Goal: Find specific page/section: Find specific page/section

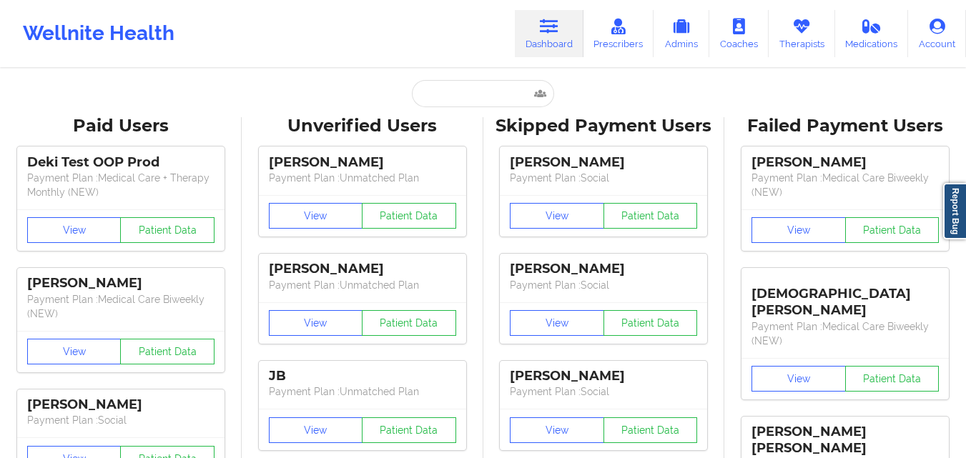
click at [468, 95] on input "text" at bounding box center [483, 93] width 142 height 27
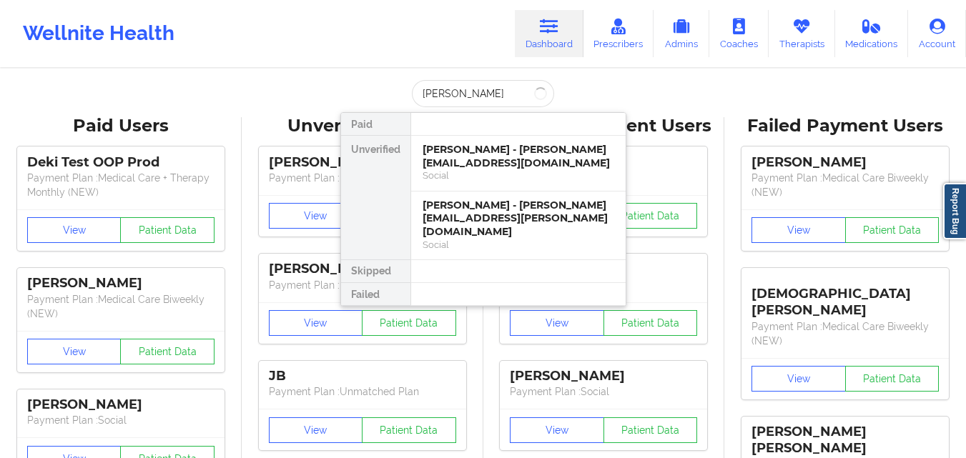
click at [428, 97] on input "[PERSON_NAME]" at bounding box center [483, 93] width 142 height 27
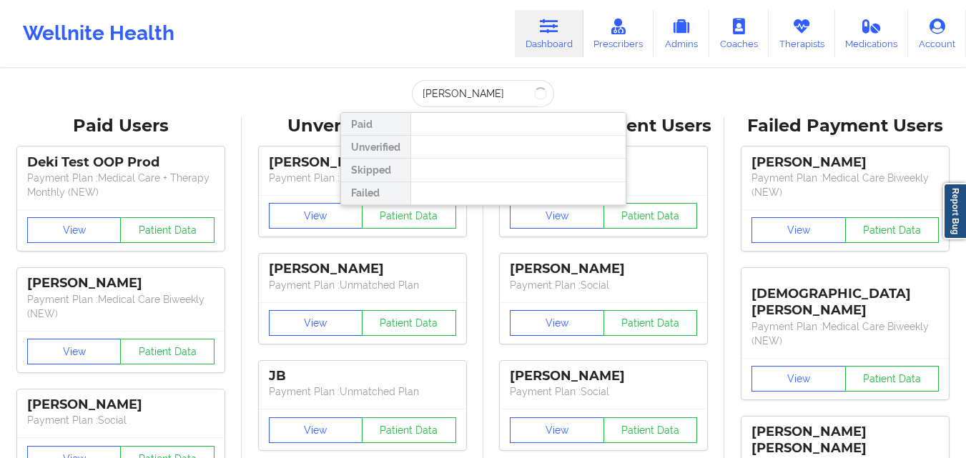
type input "[PERSON_NAME]"
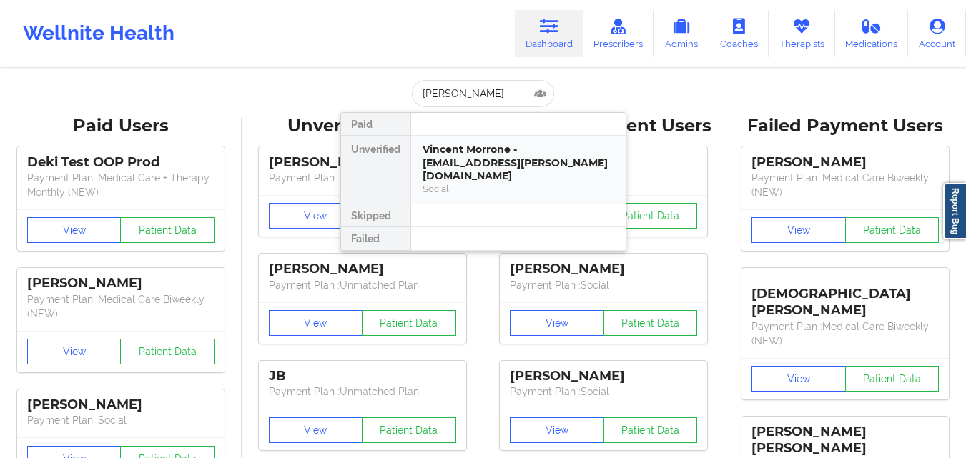
click at [516, 167] on div "Vincent Morrone - [EMAIL_ADDRESS][PERSON_NAME][DOMAIN_NAME]" at bounding box center [519, 163] width 192 height 40
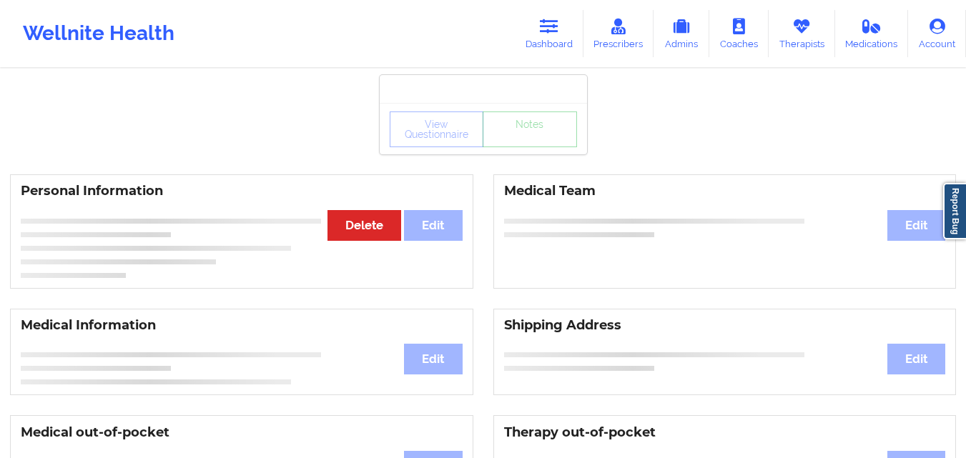
click at [516, 167] on div "Personal Information Edit Delete Medical Team Edit" at bounding box center [483, 231] width 966 height 134
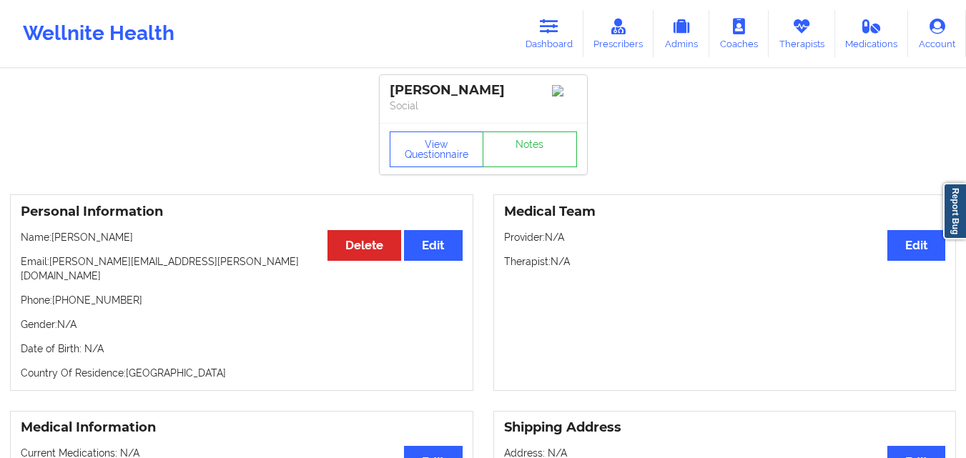
drag, startPoint x: 53, startPoint y: 245, endPoint x: 133, endPoint y: 240, distance: 80.2
click at [133, 240] on p "Name: [PERSON_NAME]" at bounding box center [242, 237] width 442 height 14
copy p "[PERSON_NAME]"
click at [566, 31] on link "Dashboard" at bounding box center [549, 33] width 69 height 47
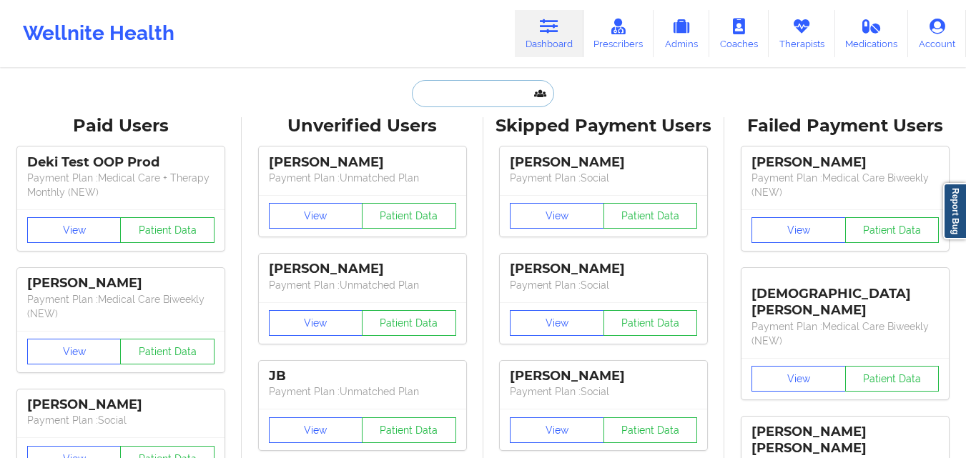
click at [483, 92] on input "text" at bounding box center [483, 93] width 142 height 27
paste input "[PERSON_NAME]"
type input "[PERSON_NAME]"
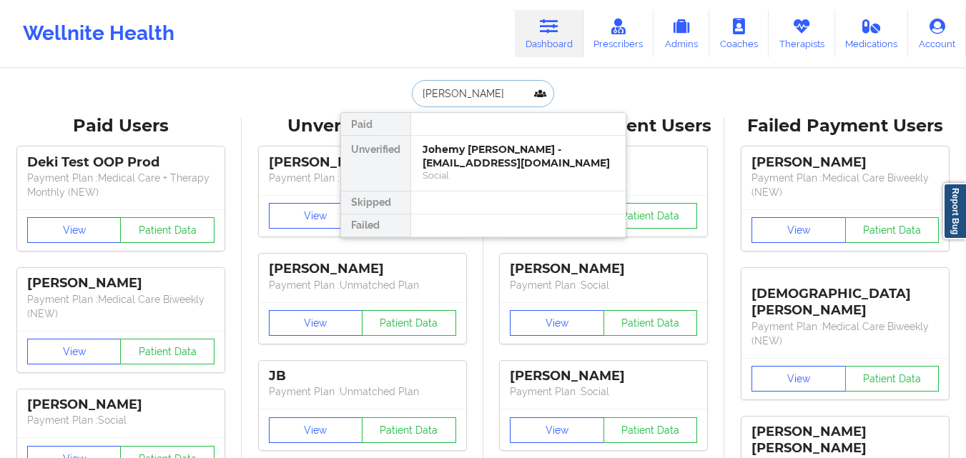
click at [453, 167] on div "Johemy [PERSON_NAME] - [EMAIL_ADDRESS][DOMAIN_NAME]" at bounding box center [519, 156] width 192 height 26
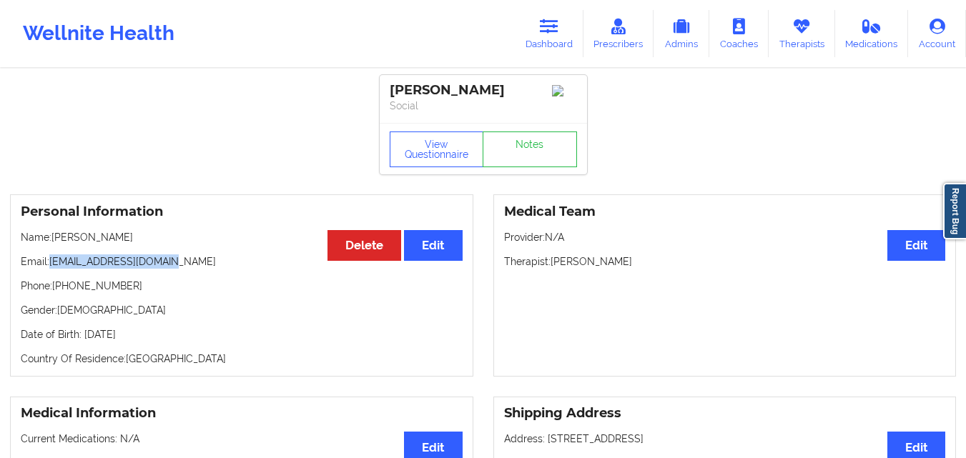
drag, startPoint x: 49, startPoint y: 268, endPoint x: 188, endPoint y: 266, distance: 138.7
click at [188, 266] on p "Email: [EMAIL_ADDRESS][DOMAIN_NAME]" at bounding box center [242, 262] width 442 height 14
drag, startPoint x: 176, startPoint y: 267, endPoint x: 50, endPoint y: 270, distance: 125.9
click at [50, 269] on p "Email: [EMAIL_ADDRESS][DOMAIN_NAME]" at bounding box center [242, 262] width 442 height 14
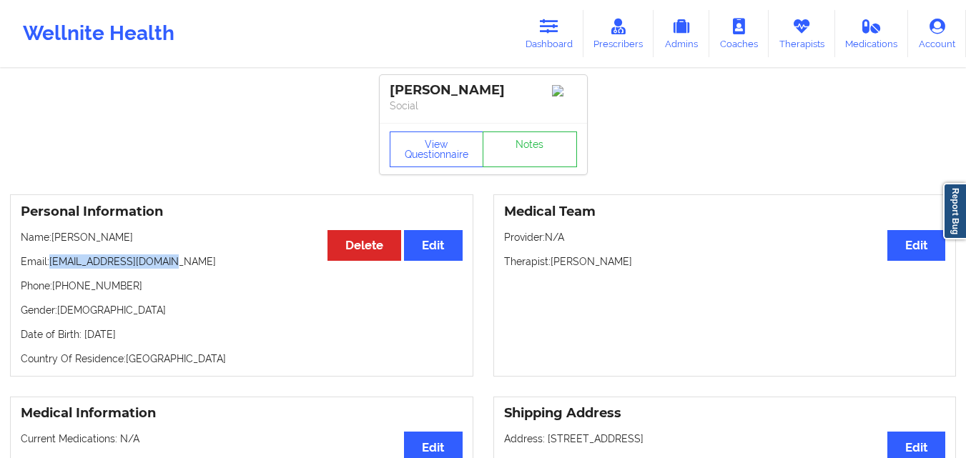
copy p "[EMAIL_ADDRESS][DOMAIN_NAME]"
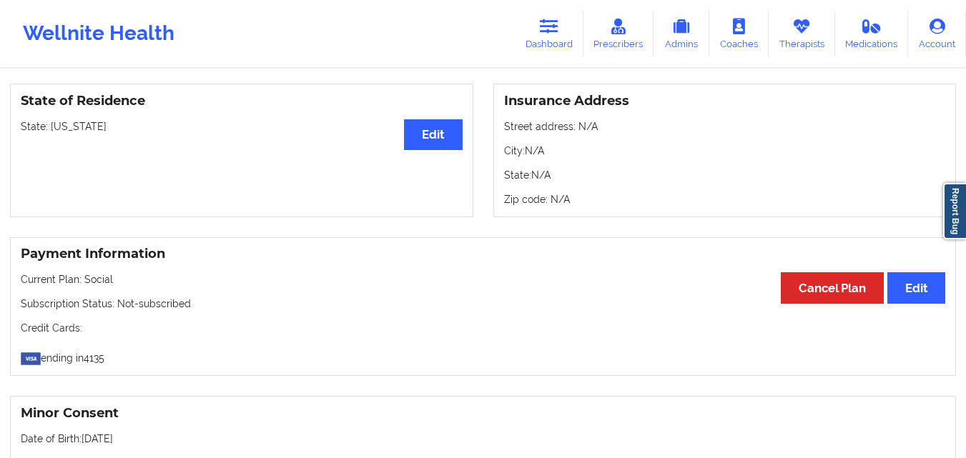
scroll to position [598, 0]
click at [245, 202] on div "State of Residence Edit State: [US_STATE]" at bounding box center [241, 150] width 463 height 134
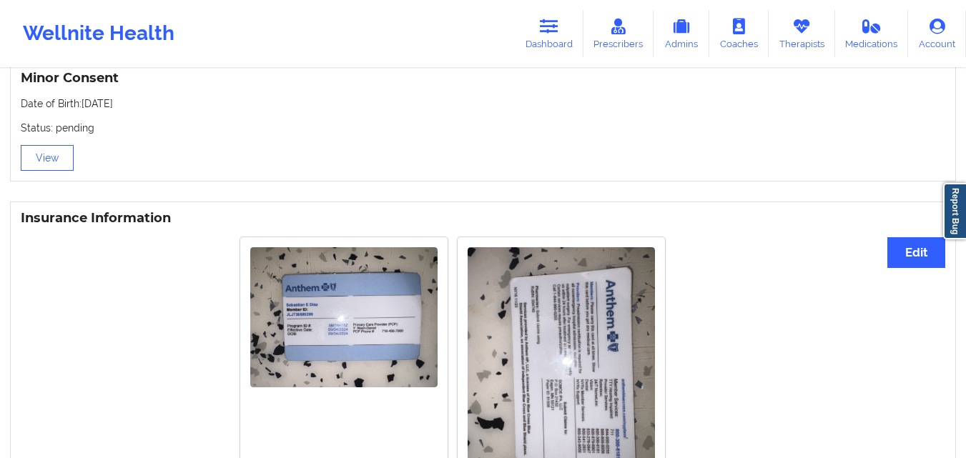
scroll to position [934, 0]
click at [317, 303] on img at bounding box center [343, 317] width 187 height 141
click at [569, 31] on link "Dashboard" at bounding box center [549, 33] width 69 height 47
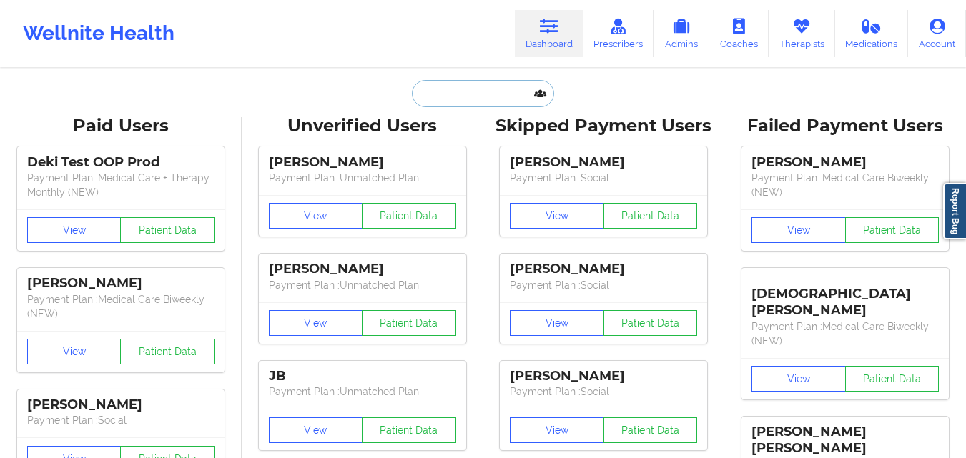
click at [494, 90] on input "text" at bounding box center [483, 93] width 142 height 27
paste input "[PERSON_NAME]"
type input "[PERSON_NAME]"
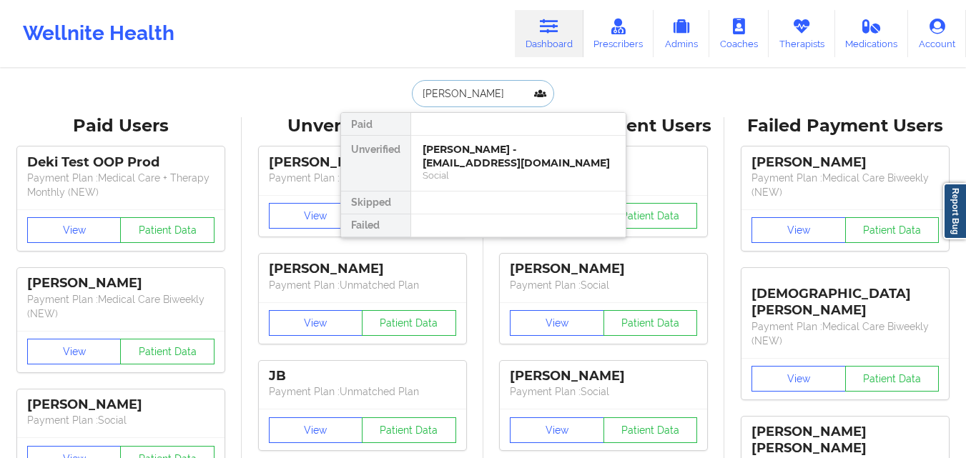
click at [467, 164] on div "[PERSON_NAME] - [EMAIL_ADDRESS][DOMAIN_NAME]" at bounding box center [519, 156] width 192 height 26
